Goal: Task Accomplishment & Management: Manage account settings

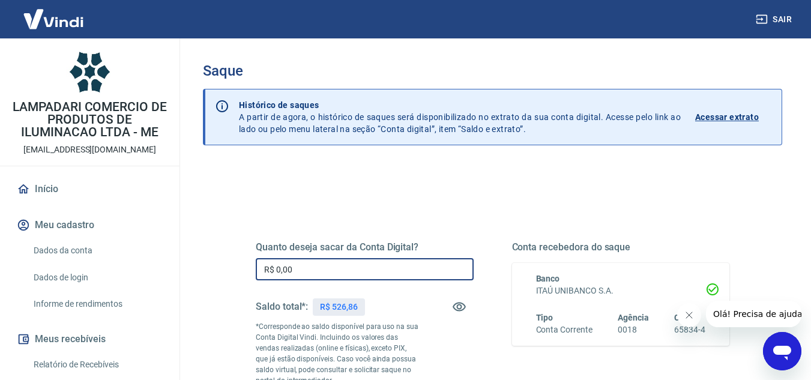
drag, startPoint x: 317, startPoint y: 268, endPoint x: 152, endPoint y: 276, distance: 165.2
click at [152, 276] on div "Sair LAMPADARI COMERCIO DE PRODUTOS DE ILUMINACAO LTDA - ME [EMAIL_ADDRESS][DOM…" at bounding box center [405, 190] width 811 height 380
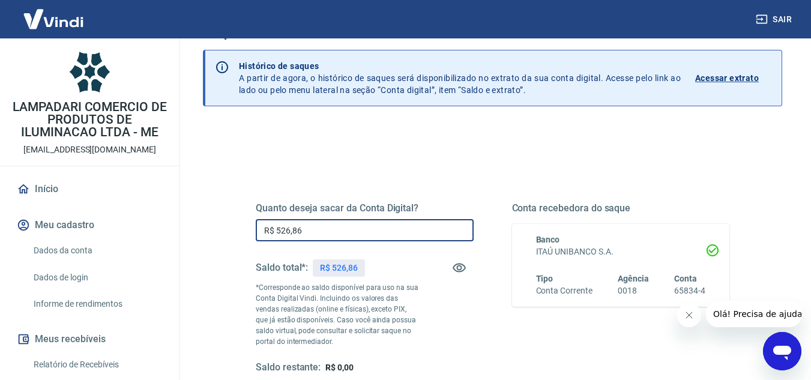
scroll to position [60, 0]
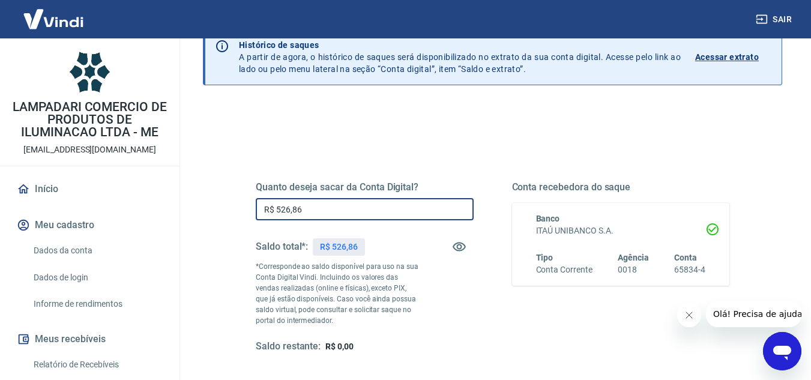
drag, startPoint x: 241, startPoint y: 193, endPoint x: 117, endPoint y: 175, distance: 124.8
click at [121, 175] on div "Sair LAMPADARI COMERCIO DE PRODUTOS DE ILUMINACAO LTDA - ME [EMAIL_ADDRESS][DOM…" at bounding box center [405, 130] width 811 height 380
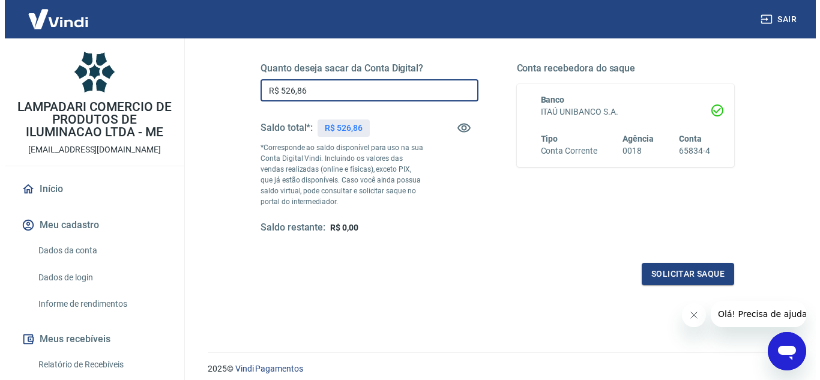
scroll to position [180, 0]
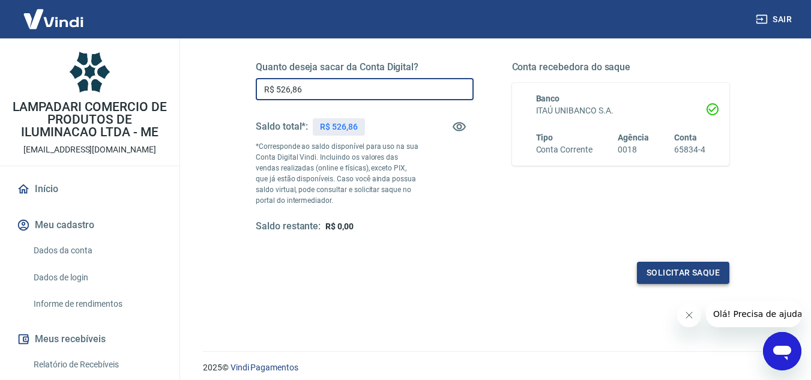
type input "R$ 526,86"
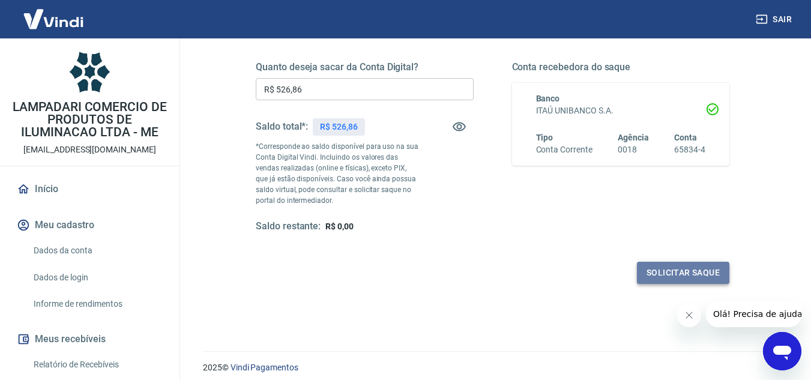
click at [704, 281] on button "Solicitar saque" at bounding box center [683, 273] width 92 height 22
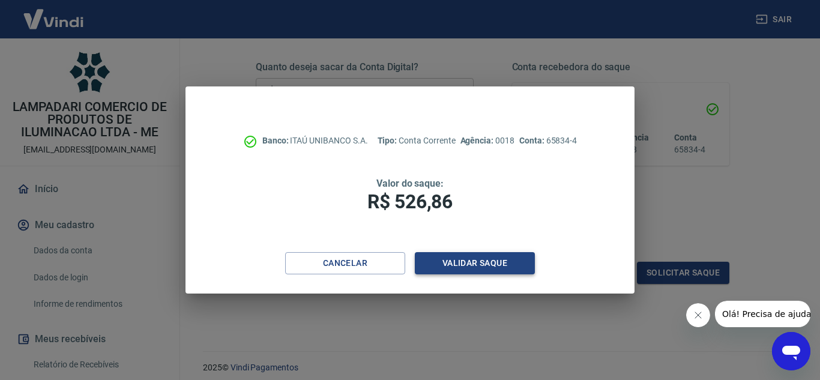
click at [455, 256] on button "Validar saque" at bounding box center [475, 263] width 120 height 22
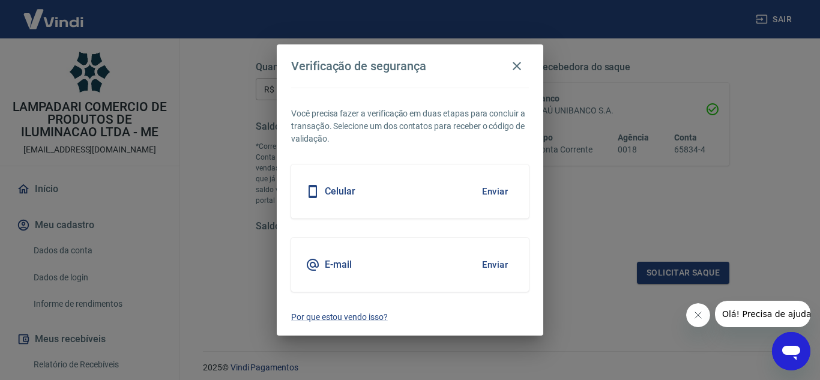
click at [459, 187] on div "Celular Enviar" at bounding box center [410, 191] width 238 height 54
click at [502, 194] on button "Enviar" at bounding box center [494, 191] width 39 height 25
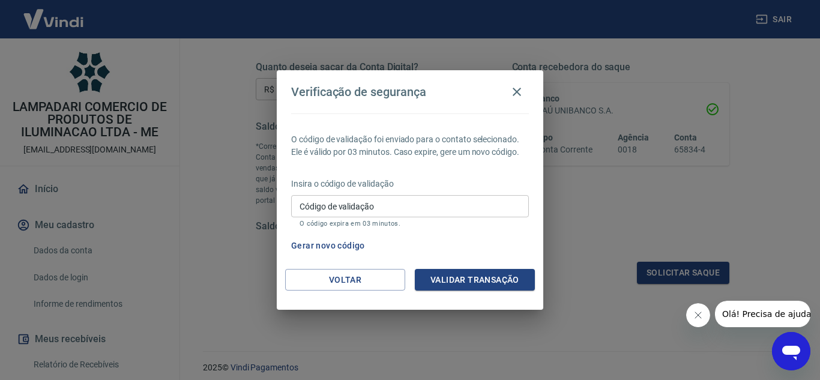
click at [468, 214] on input "Código de validação" at bounding box center [410, 206] width 238 height 22
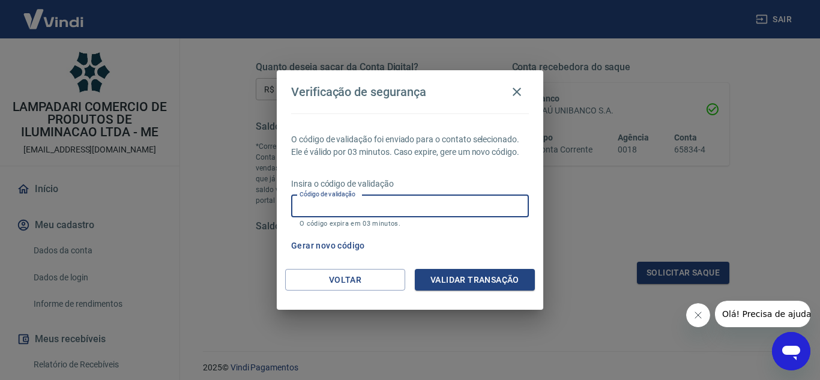
click at [469, 208] on input "Código de validação" at bounding box center [410, 206] width 238 height 22
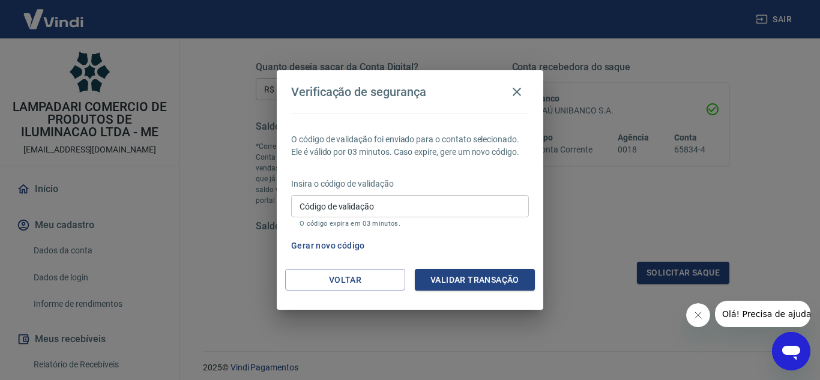
click at [486, 179] on p "Insira o código de validação" at bounding box center [410, 184] width 238 height 13
click at [460, 221] on p "O código expira em 03 minutos." at bounding box center [409, 224] width 221 height 8
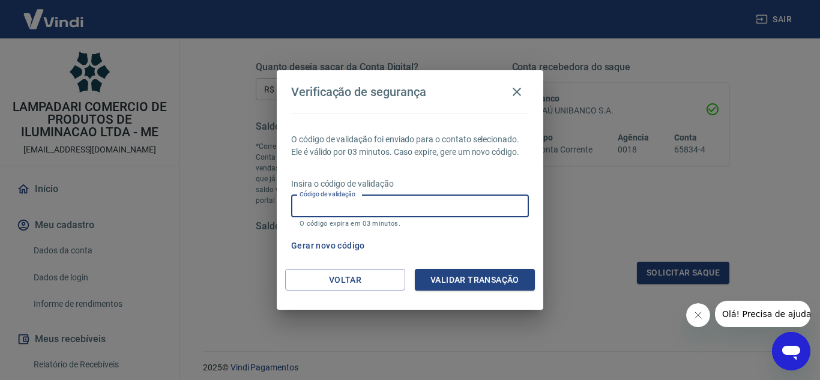
click at [459, 200] on input "Código de validação" at bounding box center [410, 206] width 238 height 22
type input "275241"
click at [518, 286] on button "Validar transação" at bounding box center [475, 280] width 120 height 22
